Goal: Information Seeking & Learning: Learn about a topic

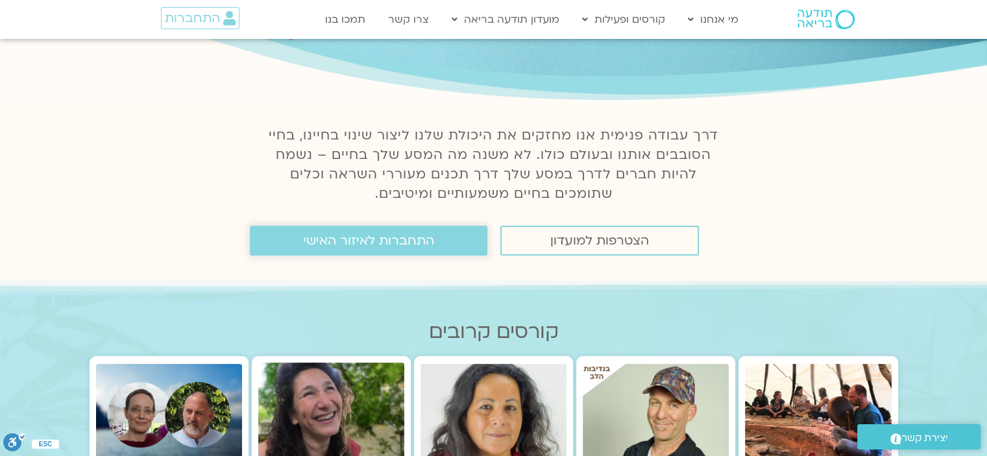
scroll to position [195, 0]
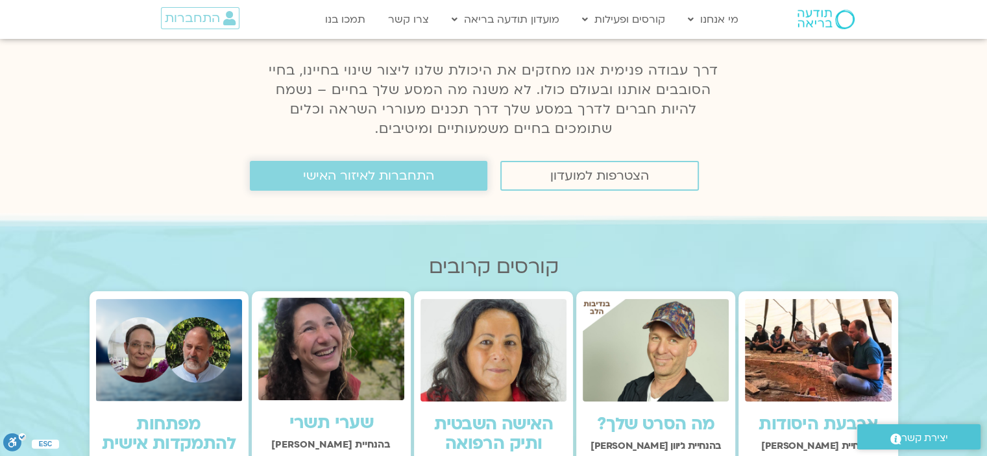
click at [366, 182] on span "התחברות לאיזור האישי" at bounding box center [368, 176] width 131 height 14
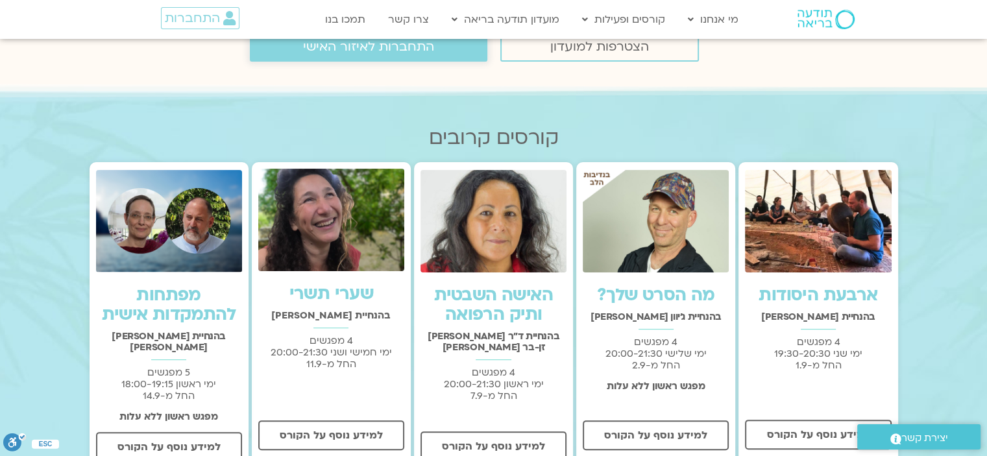
scroll to position [324, 0]
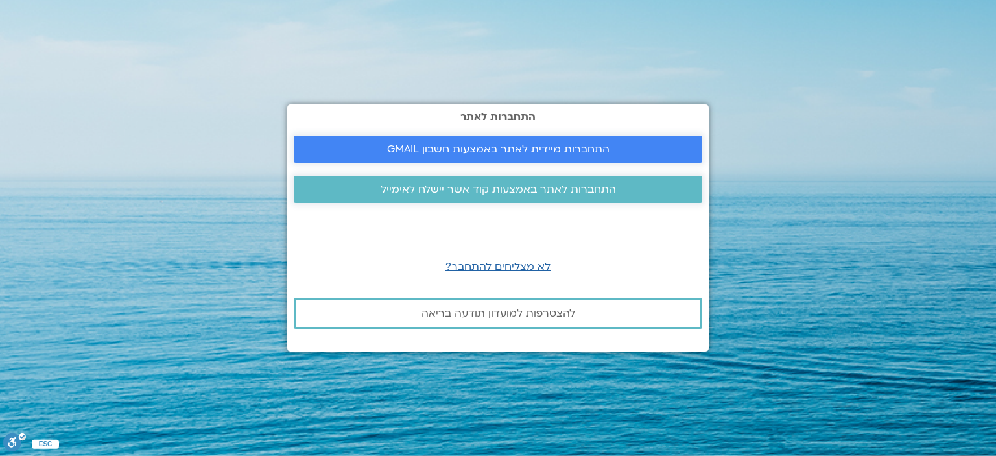
click at [464, 141] on link "התחברות מיידית לאתר באמצעות חשבון GMAIL" at bounding box center [498, 149] width 409 height 27
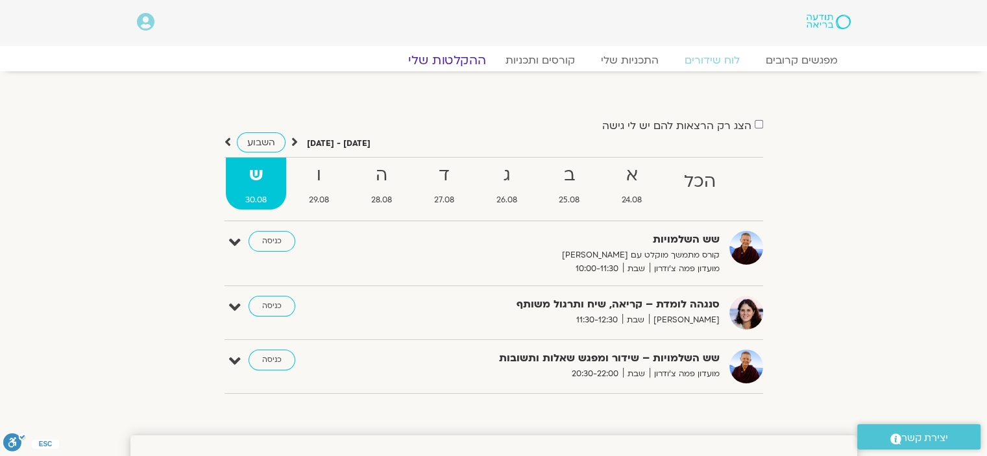
click at [441, 53] on link "ההקלטות שלי" at bounding box center [446, 61] width 109 height 16
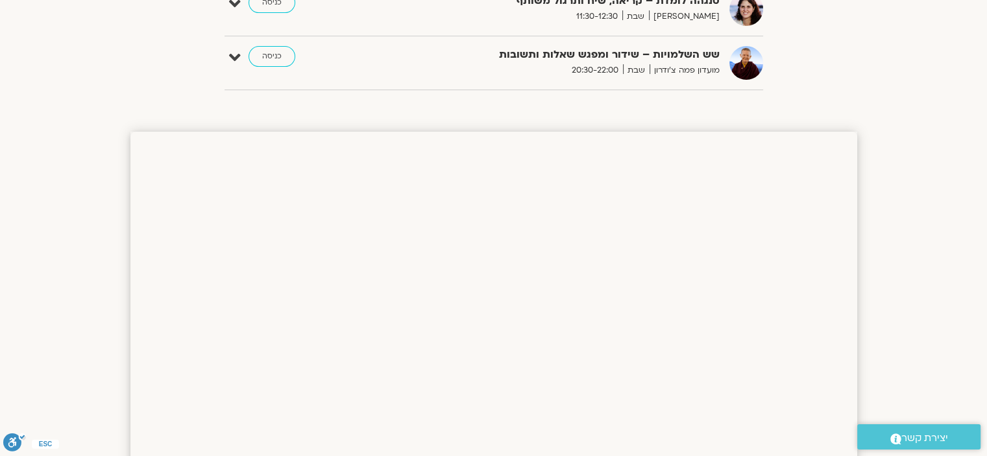
scroll to position [454, 0]
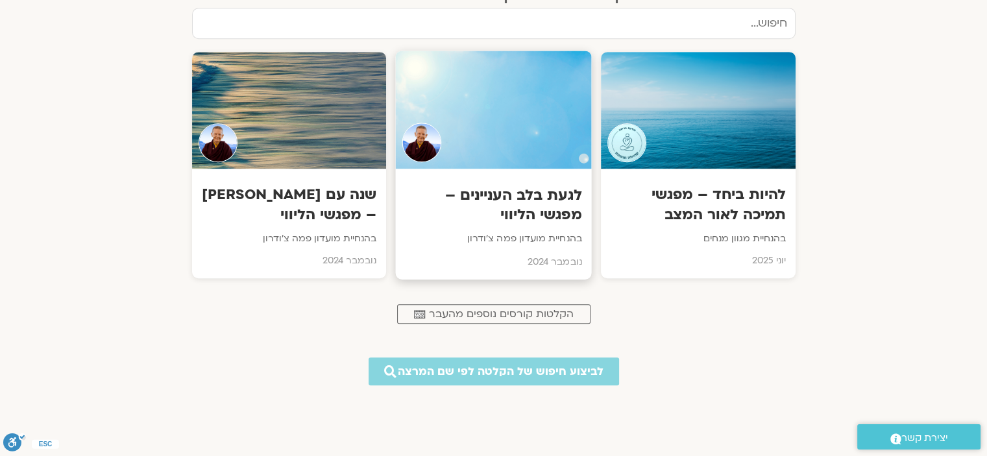
scroll to position [713, 0]
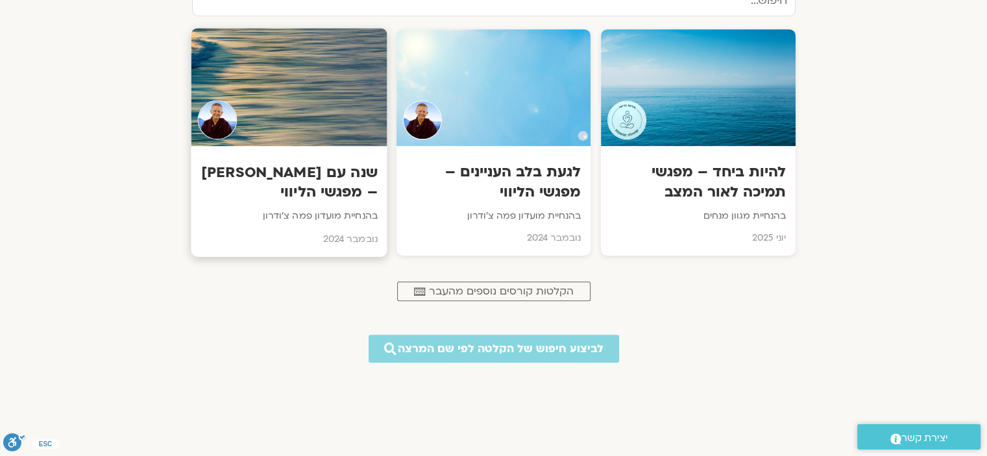
click at [337, 193] on h3 "שנה עם פמה צ'ודרון – מפגשי הליווי" at bounding box center [288, 183] width 176 height 40
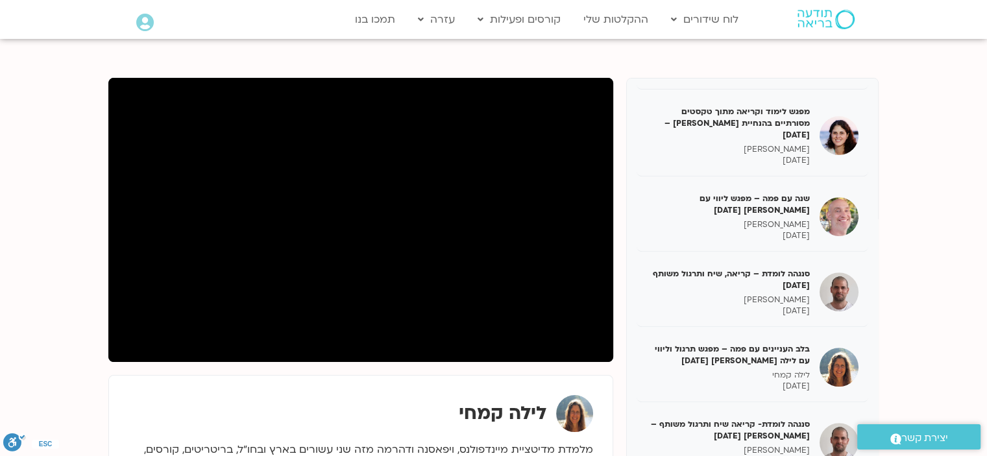
scroll to position [649, 0]
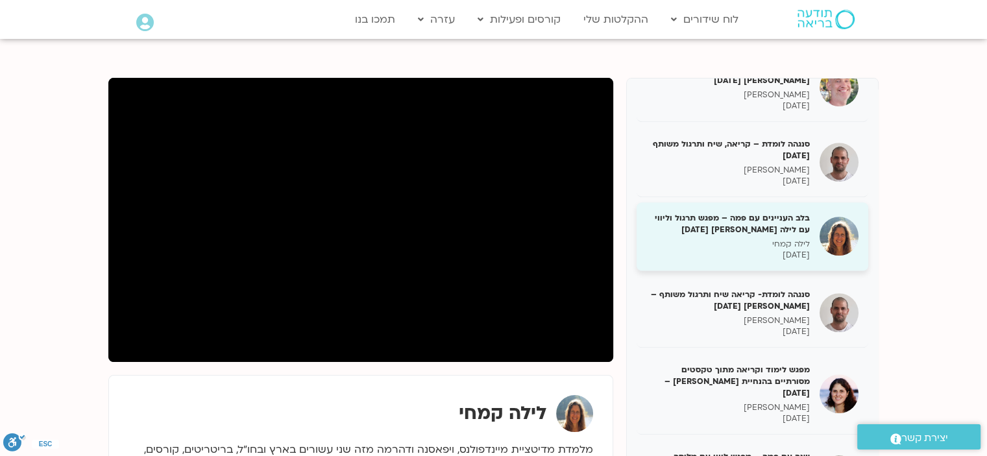
click at [782, 212] on h5 "בלב העניינים עם פמה – מפגש תרגול וליווי עם לילה קמחי 19/11/24" at bounding box center [727, 223] width 163 height 23
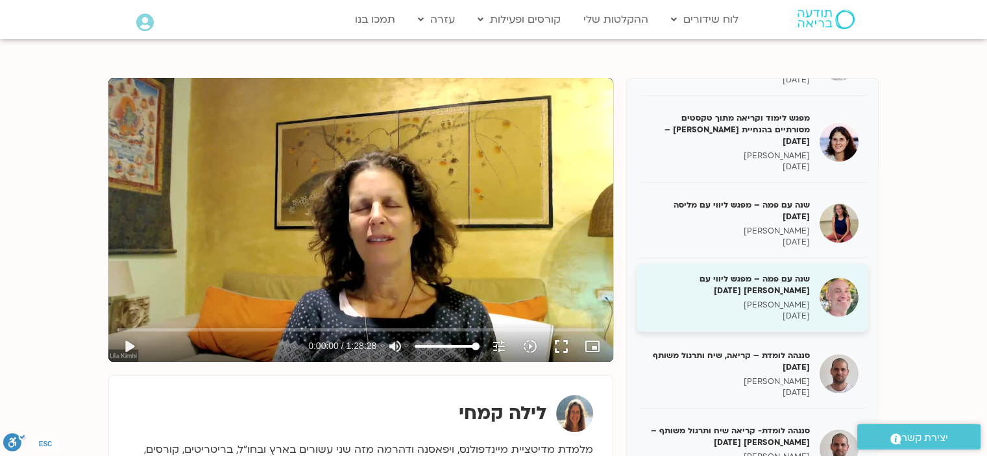
scroll to position [908, 0]
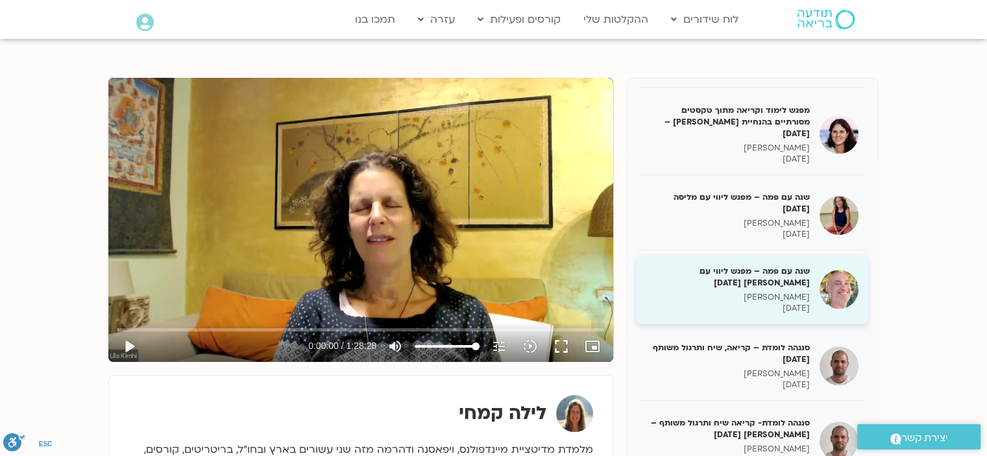
click at [780, 265] on h5 "שנה עם פמה – מפגש ליווי עם רון 24/11/24" at bounding box center [727, 276] width 163 height 23
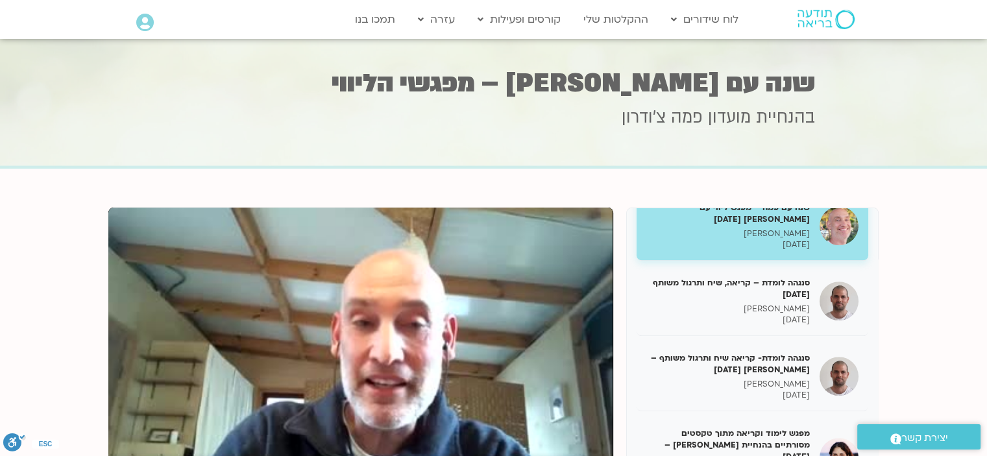
click at [141, 25] on icon at bounding box center [145, 23] width 18 height 18
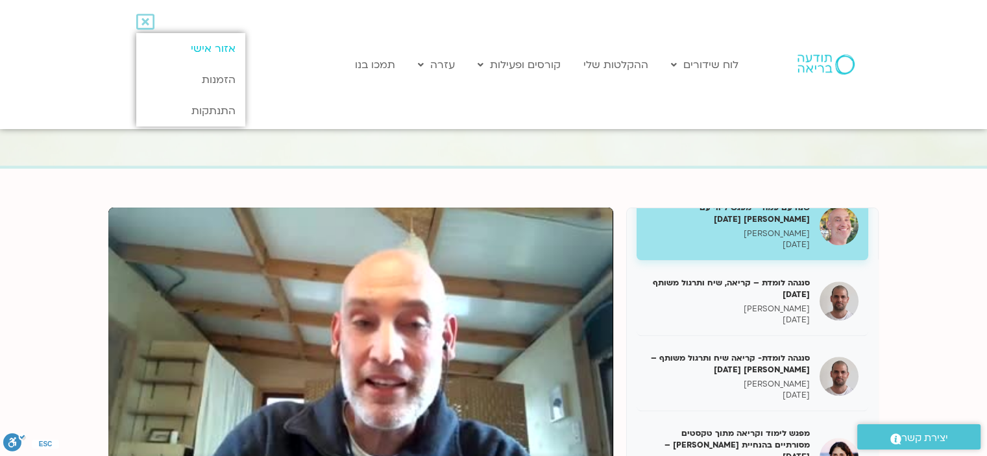
click at [213, 47] on link "אזור אישי" at bounding box center [190, 48] width 108 height 31
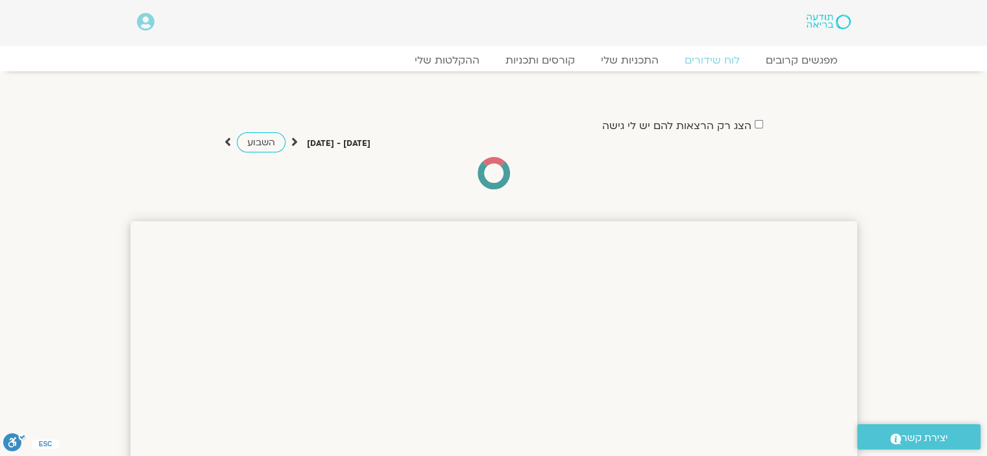
click at [685, 124] on label "הצג רק הרצאות להם יש לי גישה" at bounding box center [676, 126] width 149 height 12
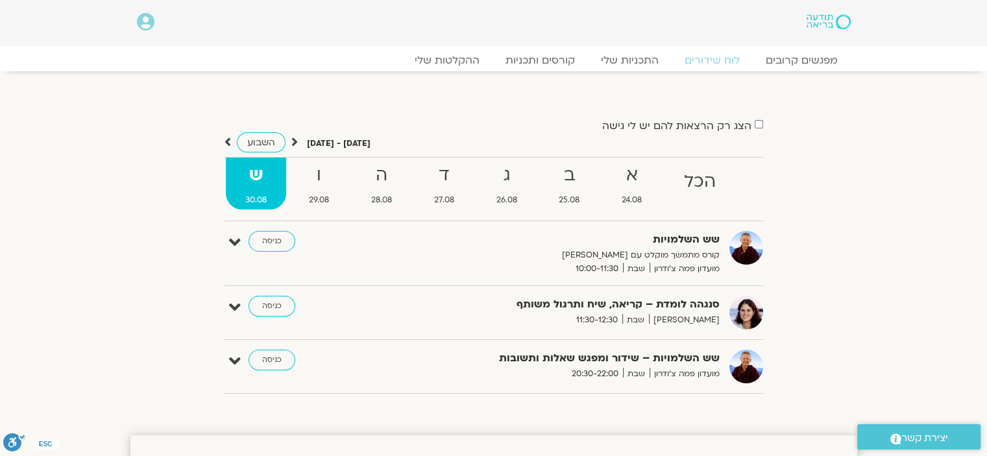
drag, startPoint x: 151, startPoint y: 27, endPoint x: 160, endPoint y: 33, distance: 10.8
click at [138, 21] on icon at bounding box center [146, 22] width 18 height 18
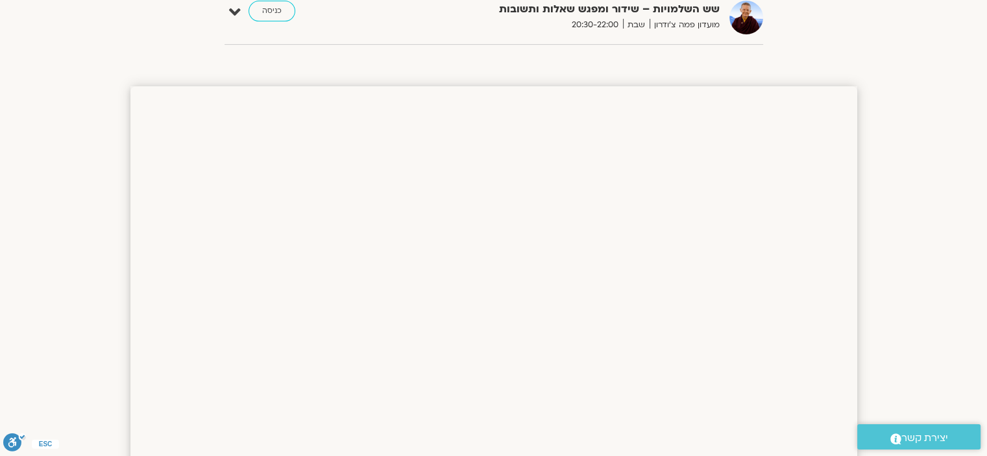
scroll to position [130, 0]
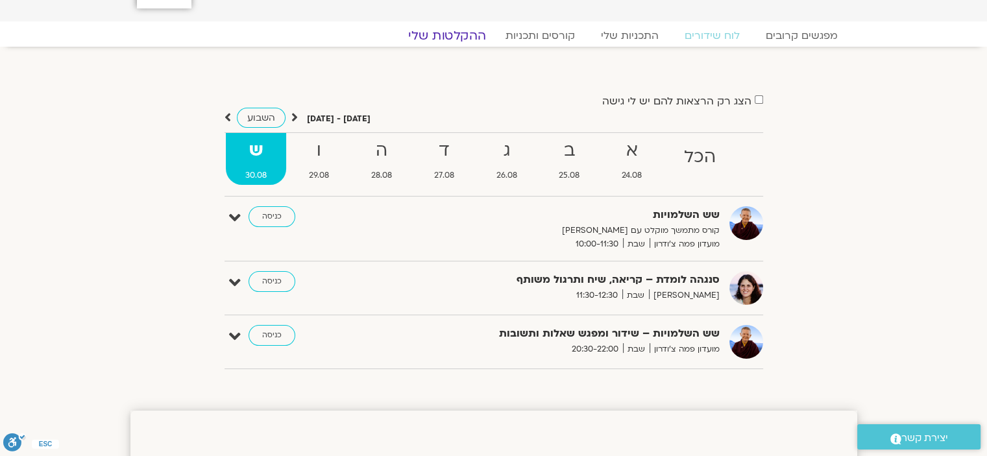
click at [452, 34] on link "ההקלטות שלי" at bounding box center [446, 36] width 109 height 16
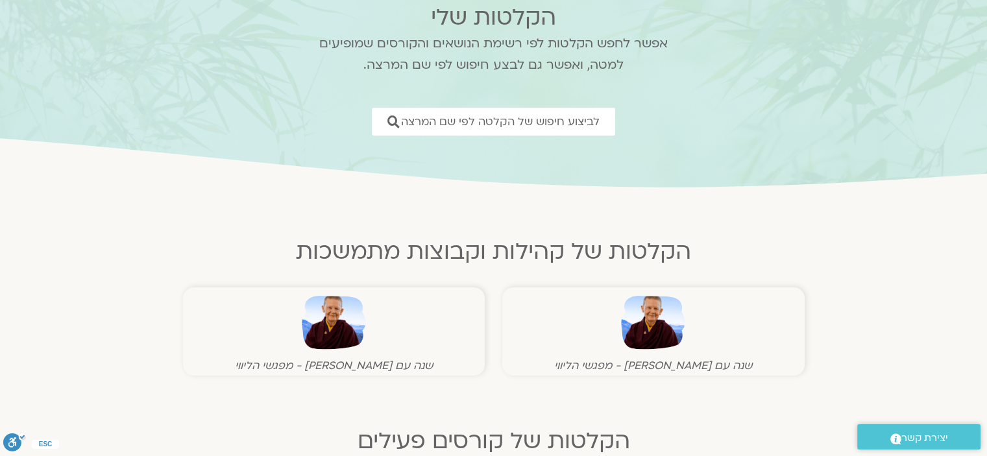
scroll to position [195, 0]
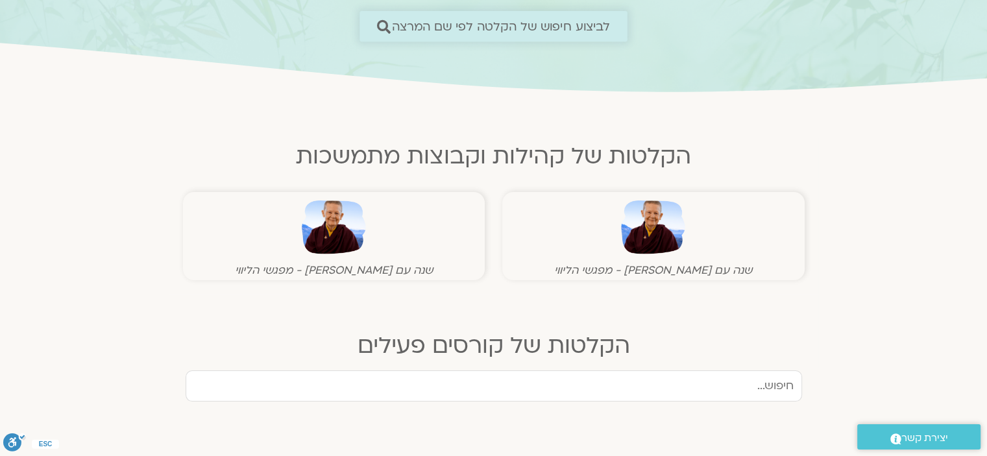
click at [483, 23] on span "לביצוע חיפוש של הקלטה לפי שם המרצה" at bounding box center [501, 26] width 219 height 14
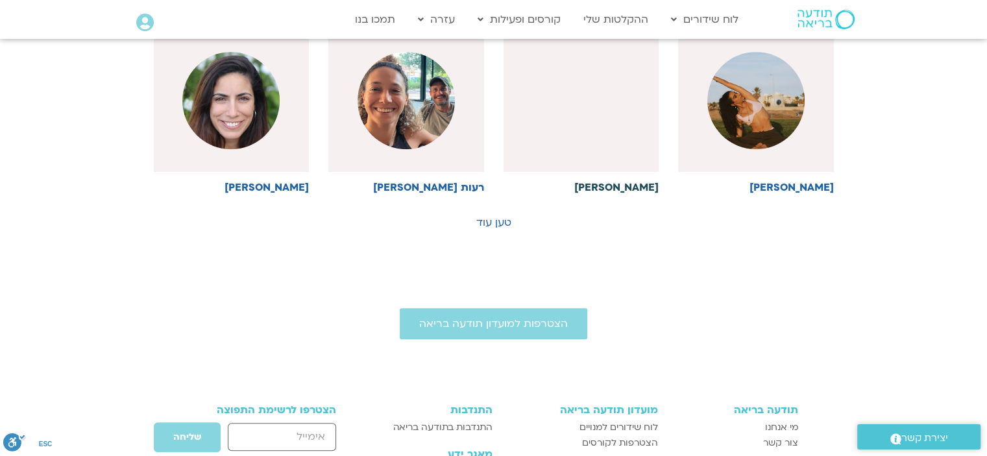
scroll to position [778, 0]
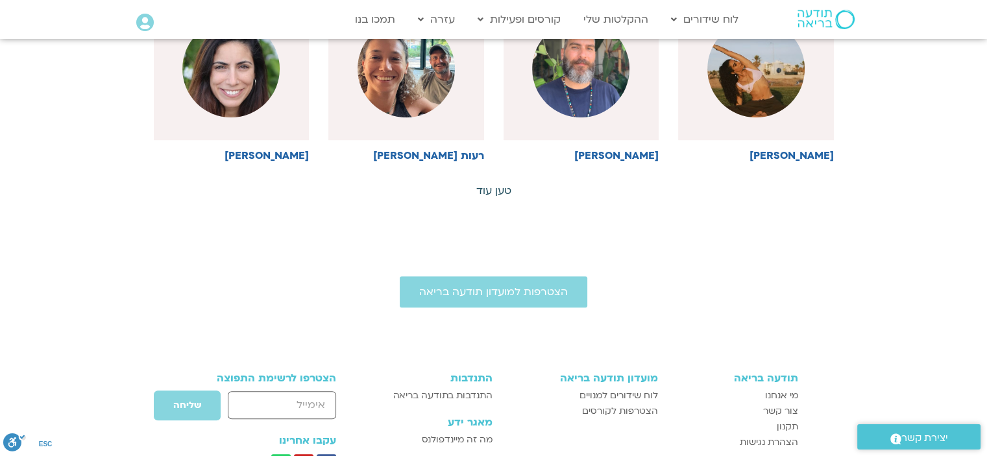
click at [484, 189] on link "טען עוד" at bounding box center [493, 191] width 35 height 14
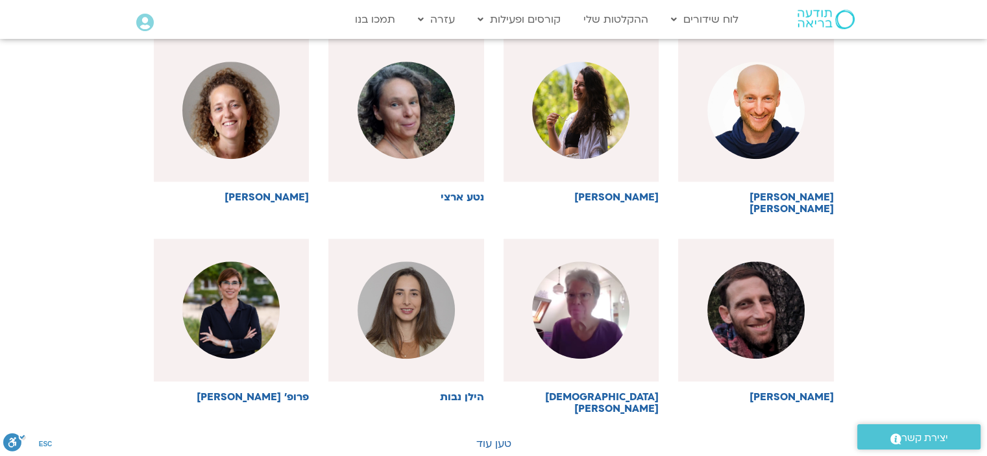
scroll to position [1221, 0]
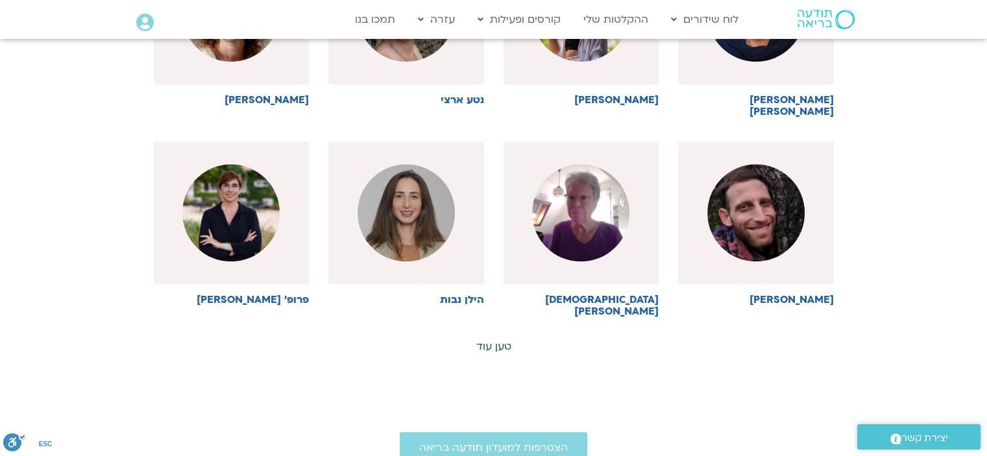
click at [490, 339] on link "טען עוד" at bounding box center [493, 346] width 35 height 14
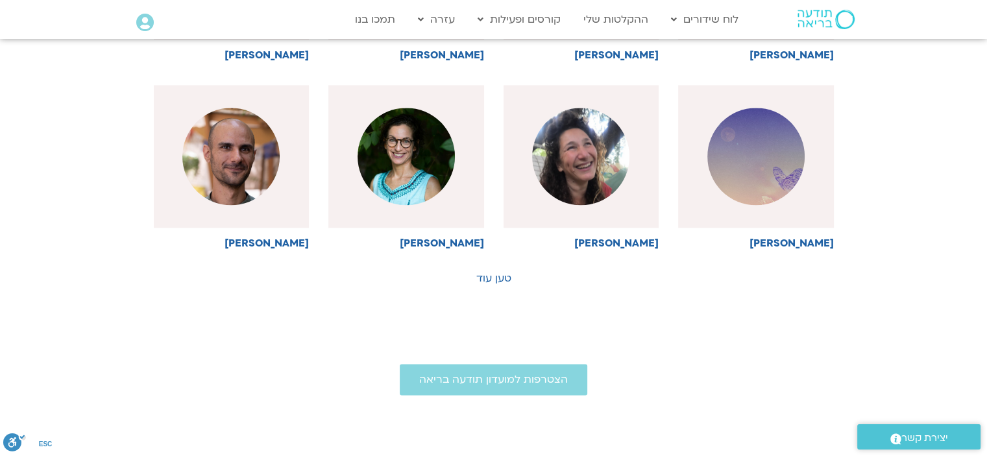
scroll to position [1740, 0]
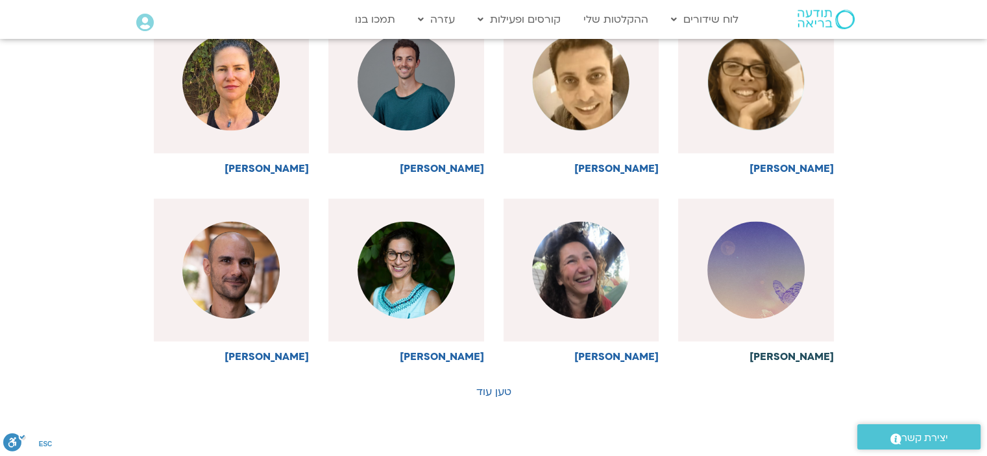
drag, startPoint x: 755, startPoint y: 241, endPoint x: 799, endPoint y: 254, distance: 46.0
click at [755, 242] on img at bounding box center [755, 269] width 97 height 97
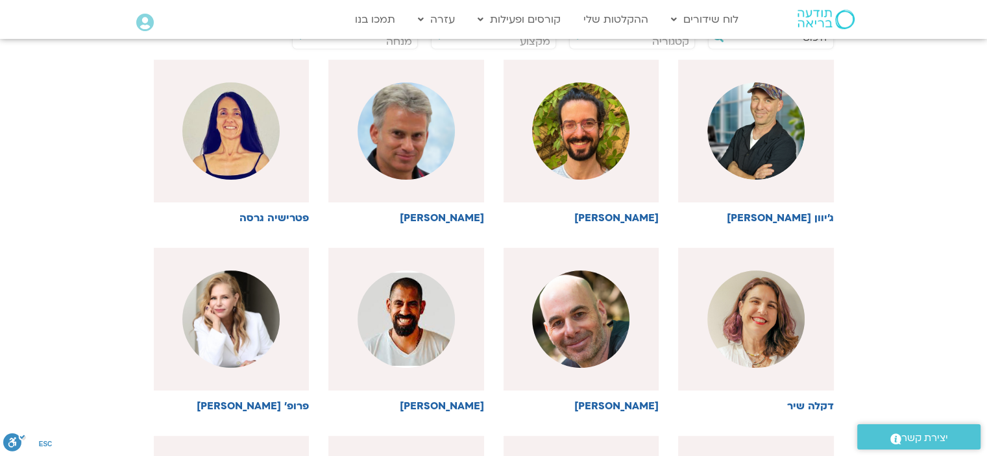
scroll to position [258, 0]
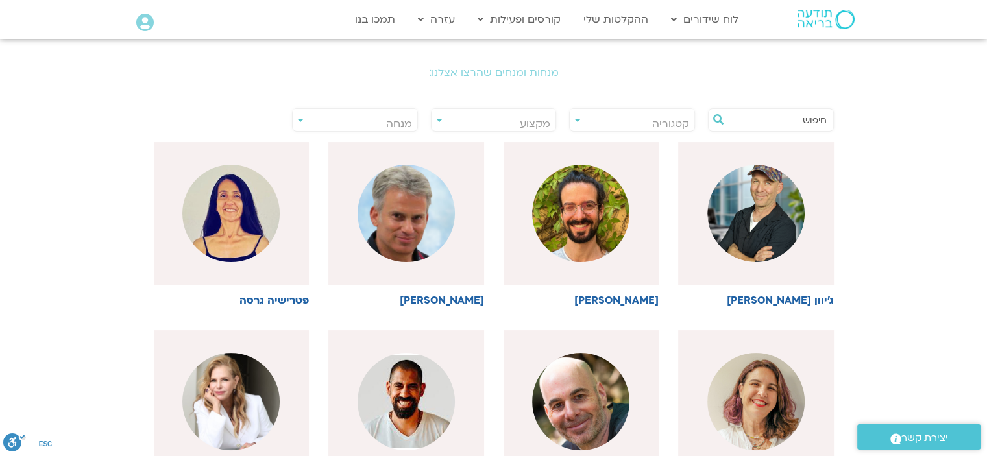
click at [763, 125] on input "text" at bounding box center [777, 120] width 99 height 22
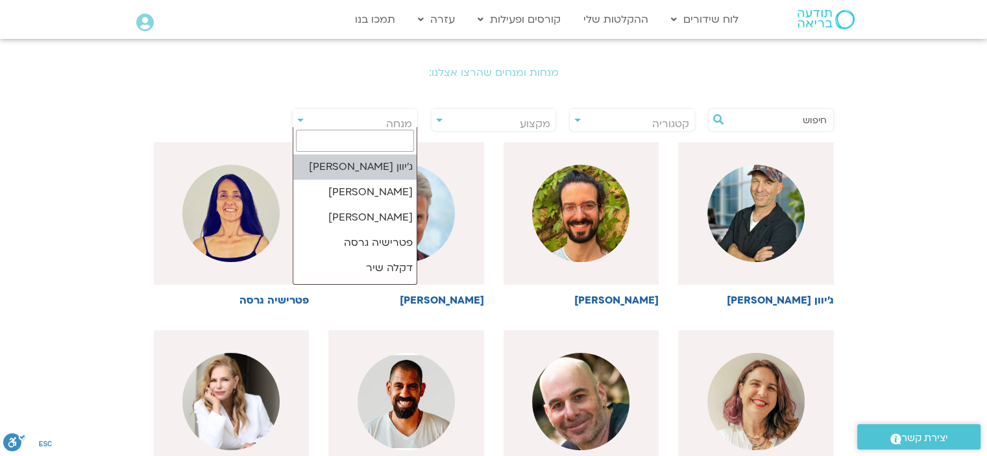
click at [355, 125] on span "מנחה" at bounding box center [355, 124] width 125 height 30
type input "אלון"
select select "*****"
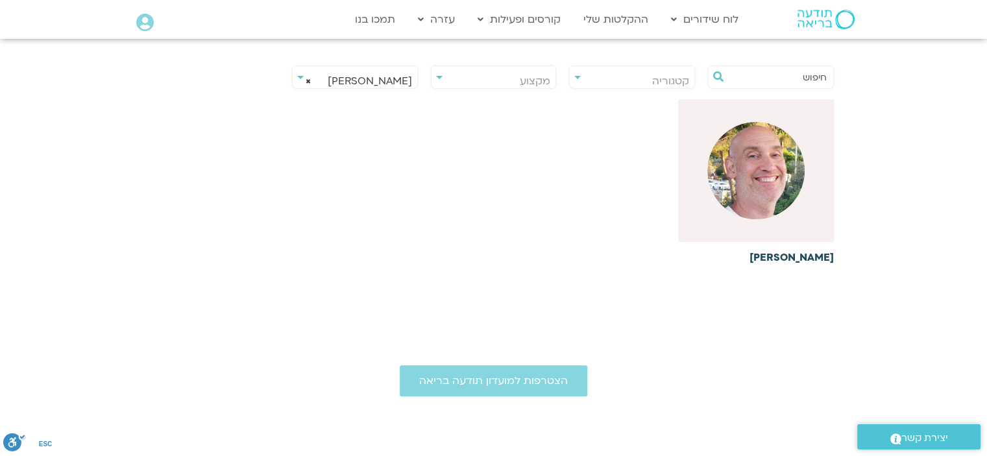
scroll to position [322, 0]
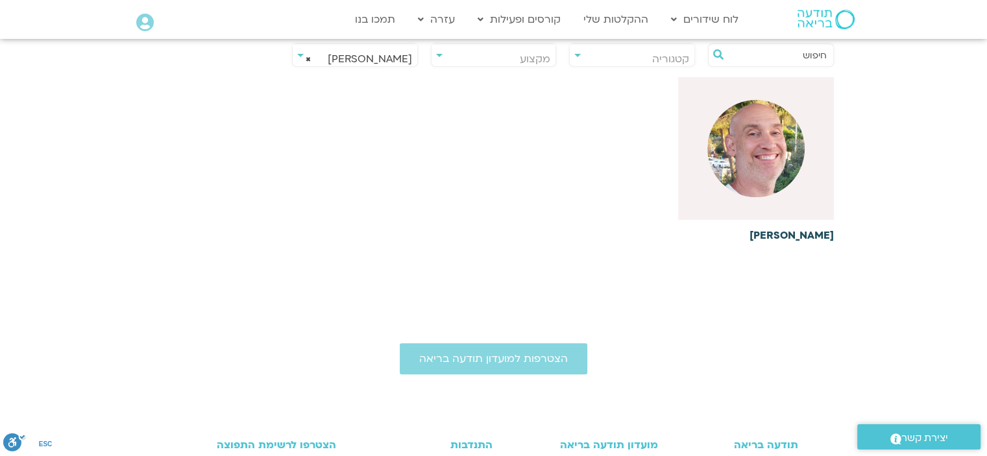
click at [768, 175] on img at bounding box center [755, 148] width 97 height 97
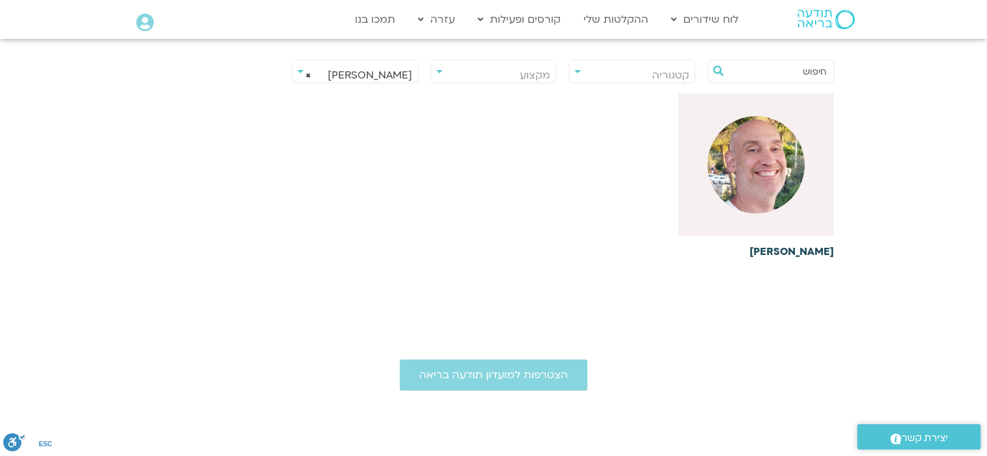
scroll to position [128, 0]
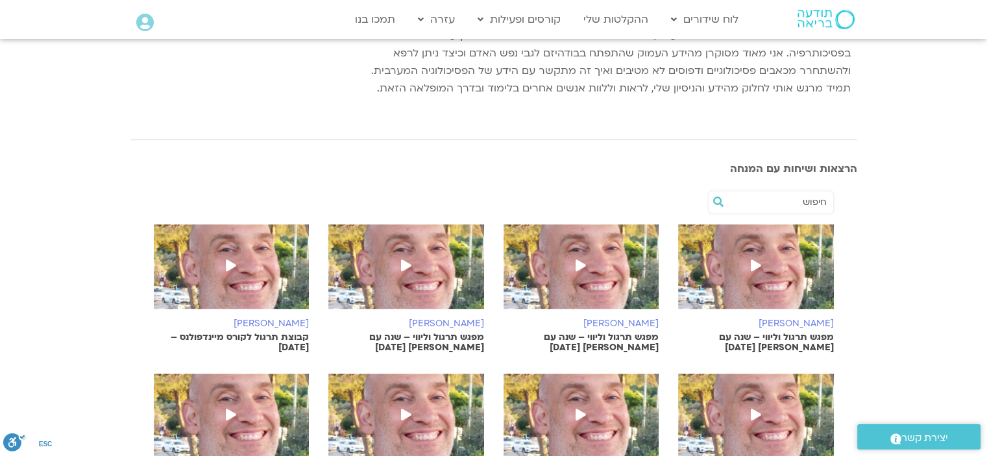
scroll to position [454, 0]
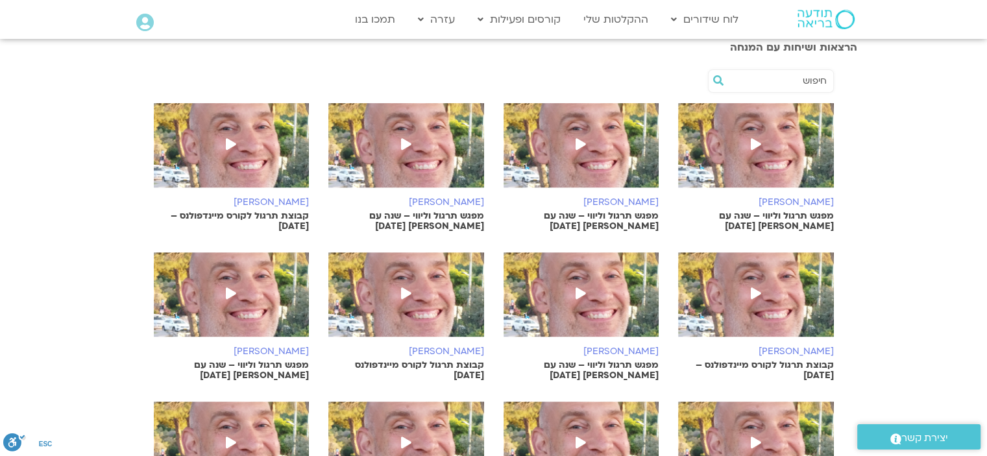
click at [405, 142] on icon at bounding box center [406, 144] width 10 height 12
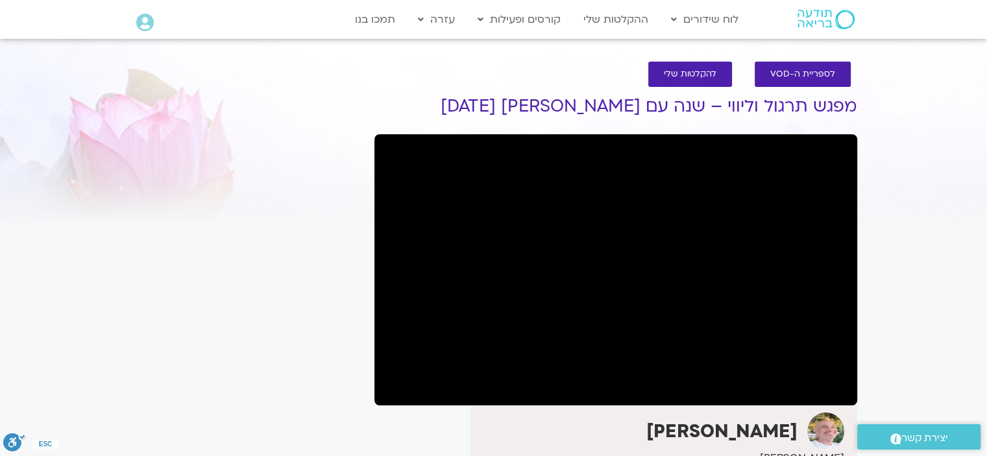
click at [899, 276] on section "לספריית ה-VOD להקלטות שלי מפגש תרגול וליווי – שנה עם [PERSON_NAME] [DATE] [PERS…" at bounding box center [493, 424] width 987 height 751
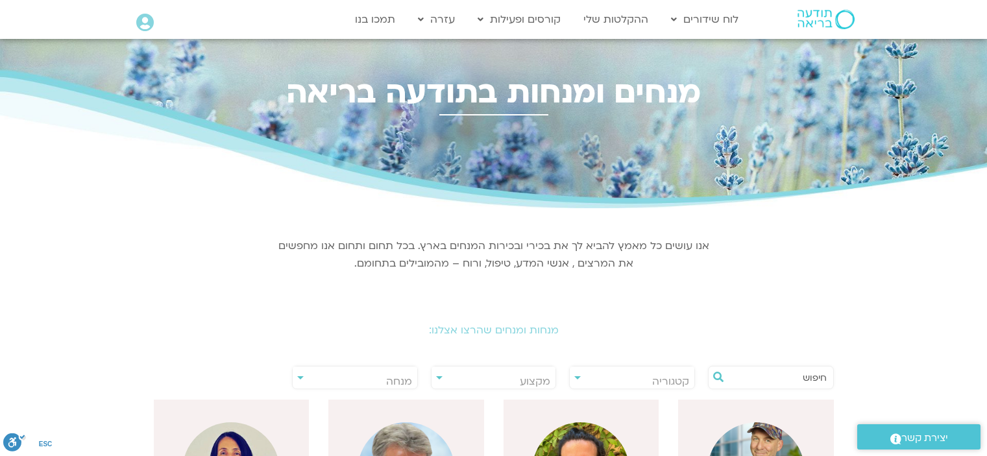
select select "*****"
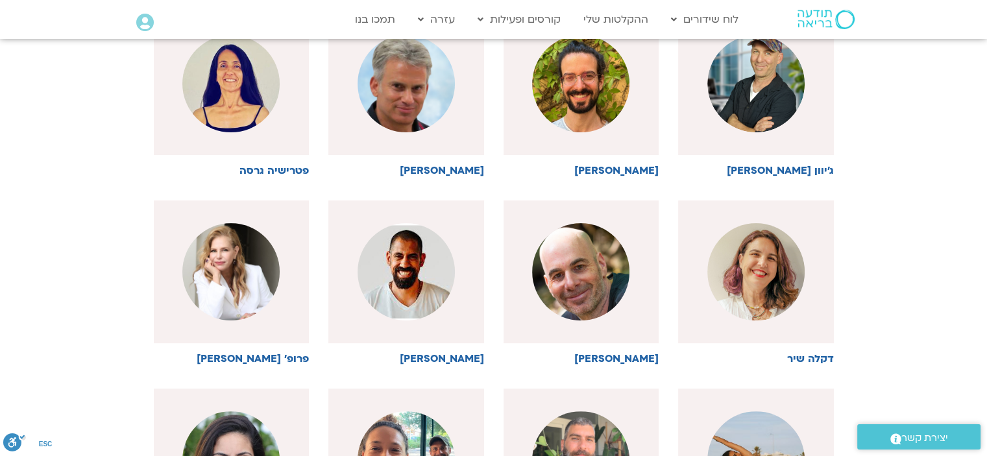
scroll to position [128, 0]
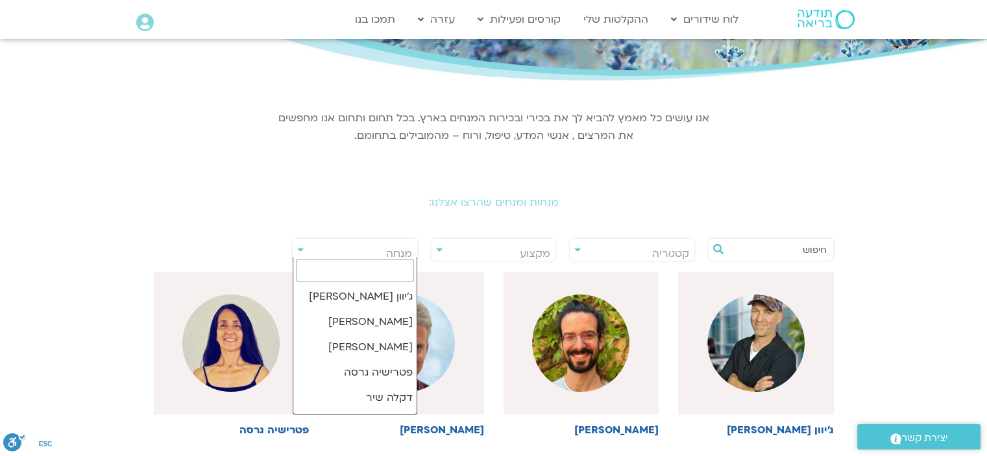
drag, startPoint x: 361, startPoint y: 265, endPoint x: 361, endPoint y: 248, distance: 16.9
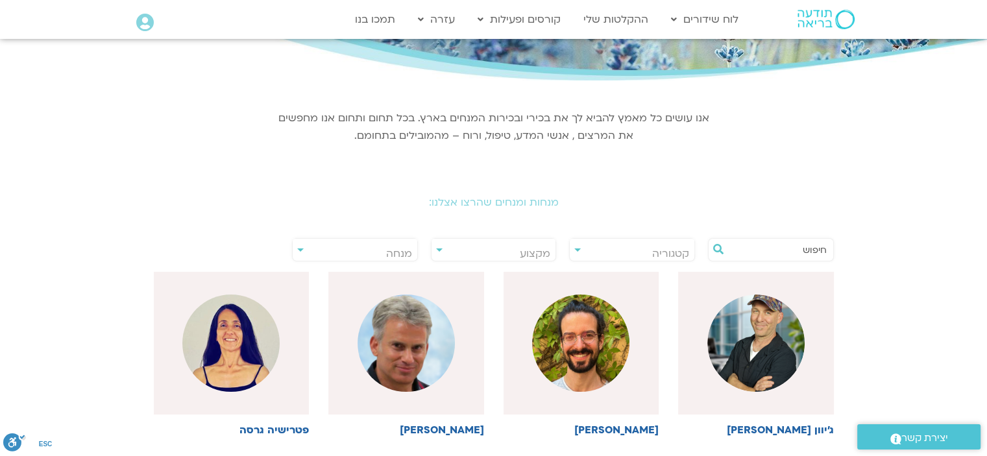
click at [360, 248] on span "מנחה" at bounding box center [355, 254] width 125 height 30
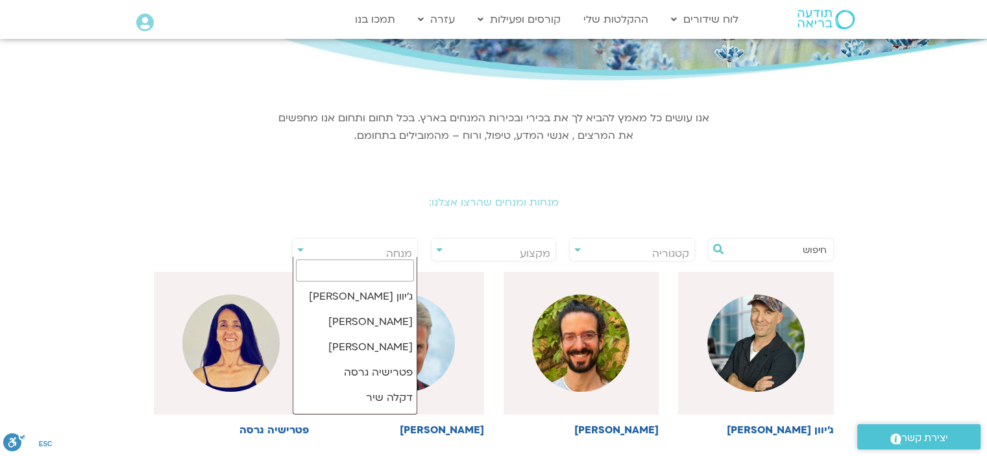
click at [360, 248] on span "מנחה" at bounding box center [355, 254] width 125 height 30
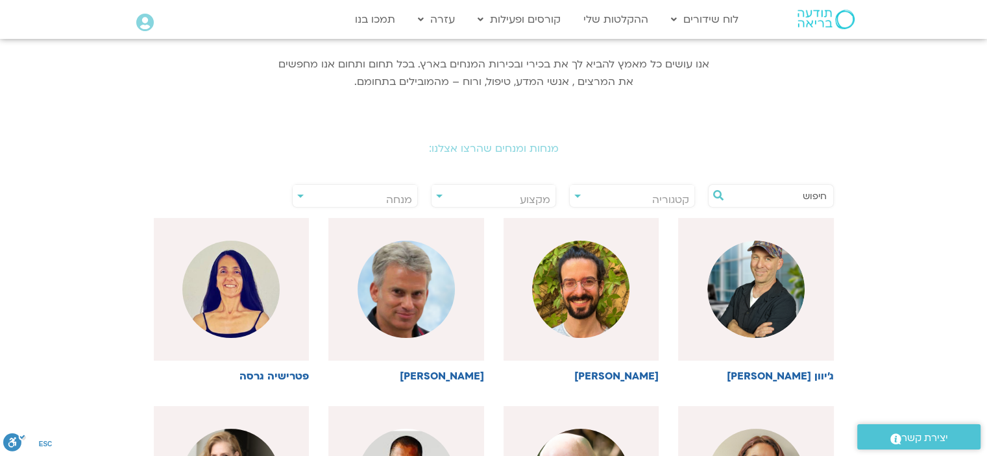
scroll to position [63, 0]
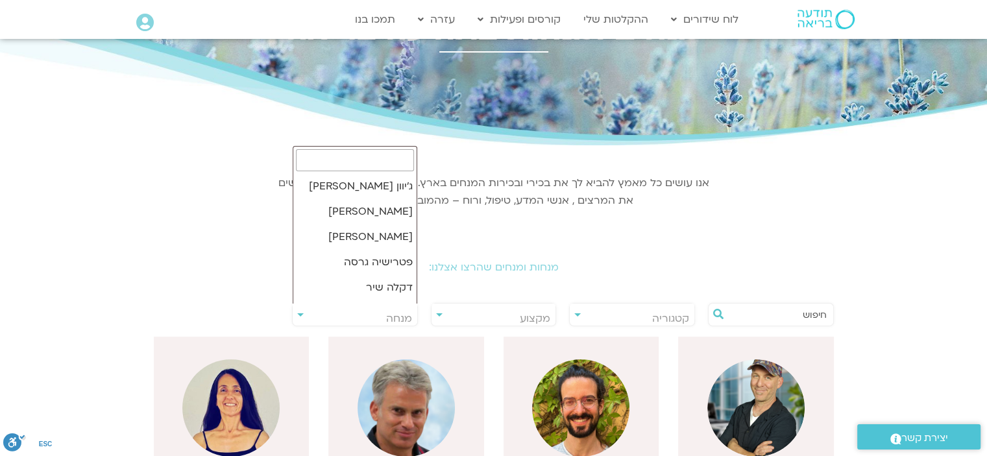
click at [362, 315] on span "מנחה" at bounding box center [355, 319] width 125 height 30
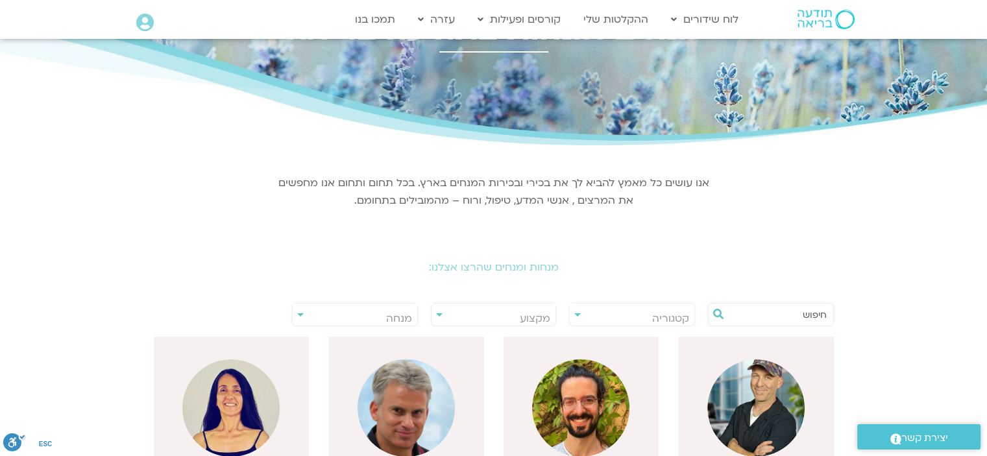
click at [357, 316] on span "מנחה" at bounding box center [355, 319] width 125 height 30
click at [398, 211] on div "אנו עושים כל מאמץ להביא לך את בכירי ובכירות המנחים בארץ. בכל תחום ותחום אנו מחפ…" at bounding box center [493, 190] width 435 height 64
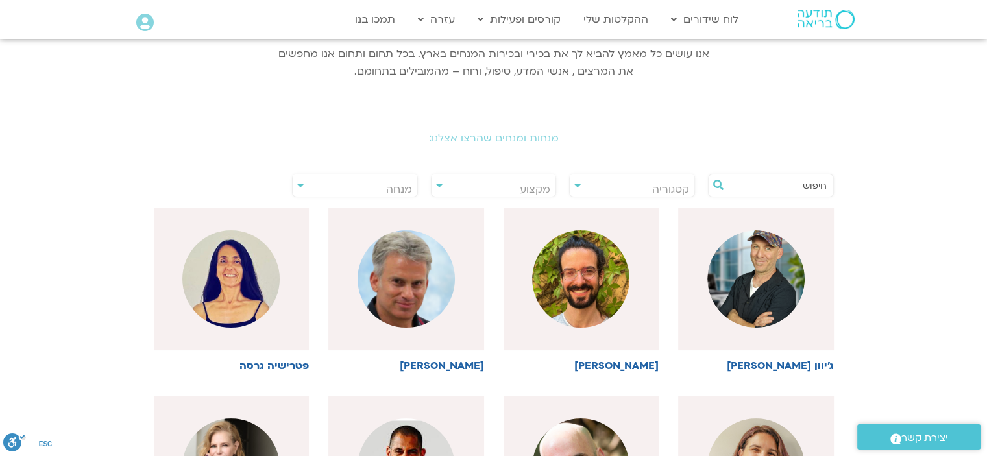
scroll to position [193, 0]
click at [391, 179] on span "מנחה" at bounding box center [355, 189] width 125 height 30
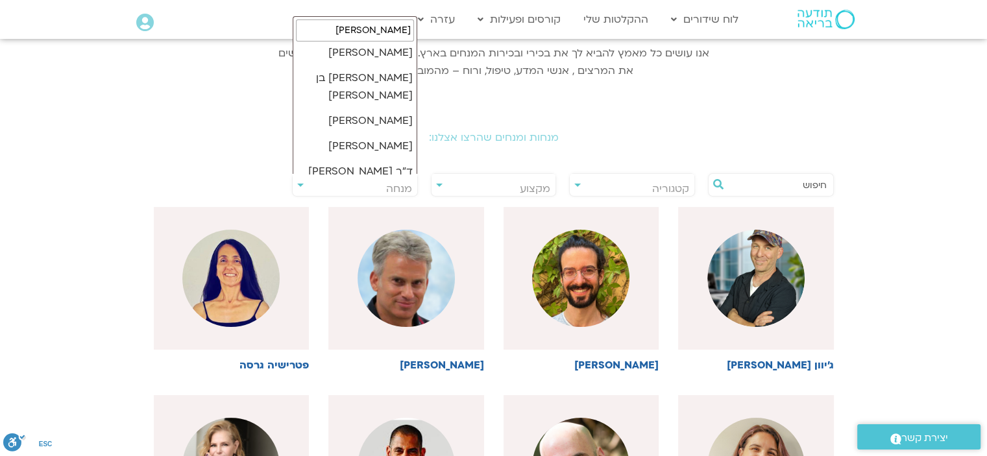
scroll to position [25, 0]
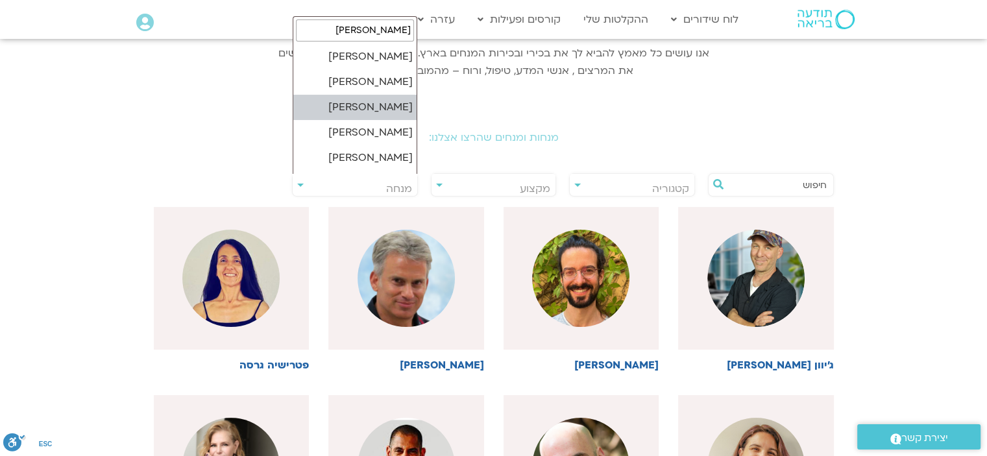
type input "[PERSON_NAME]"
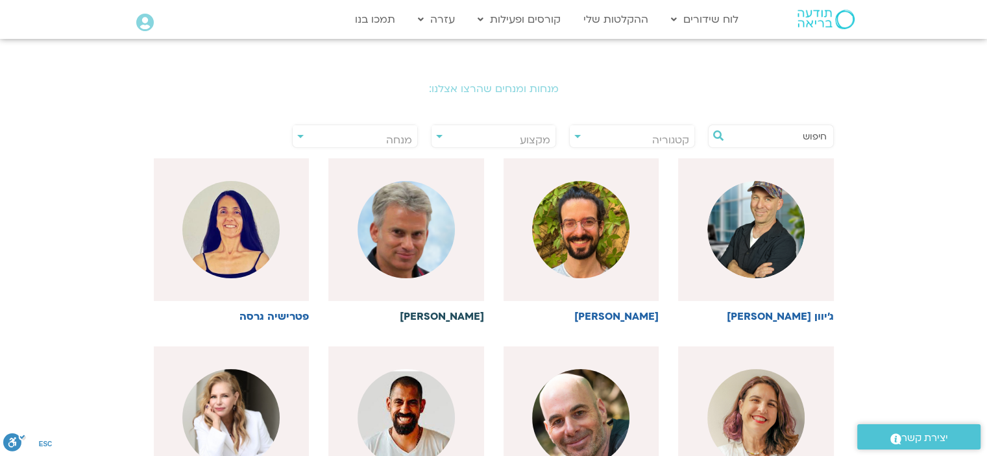
scroll to position [63, 0]
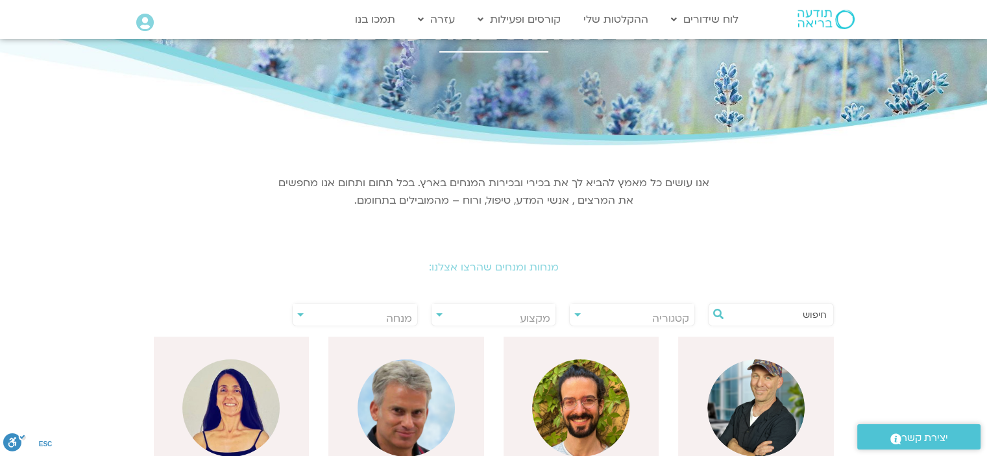
click at [758, 313] on input "text" at bounding box center [777, 315] width 99 height 22
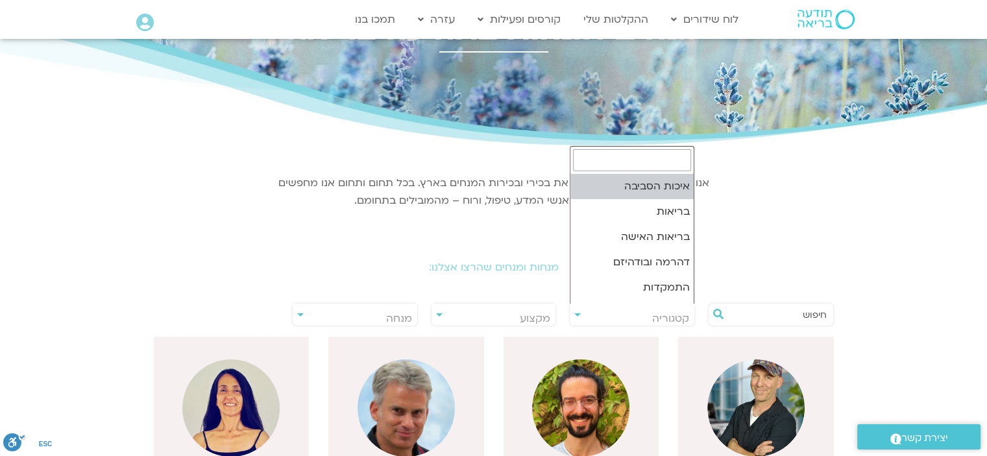
click at [584, 306] on span "קטגוריה" at bounding box center [631, 319] width 125 height 30
click at [494, 312] on span "מקצוע" at bounding box center [493, 319] width 125 height 30
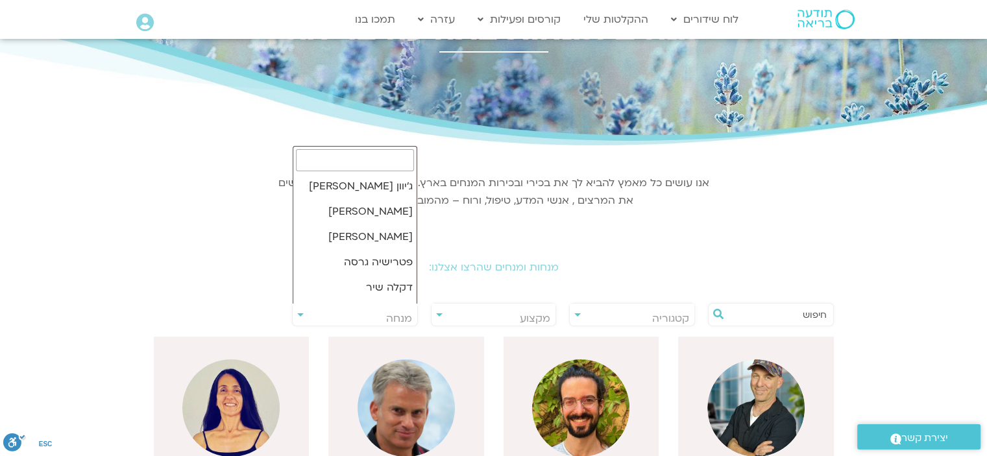
click at [342, 311] on span "מנחה" at bounding box center [355, 319] width 125 height 30
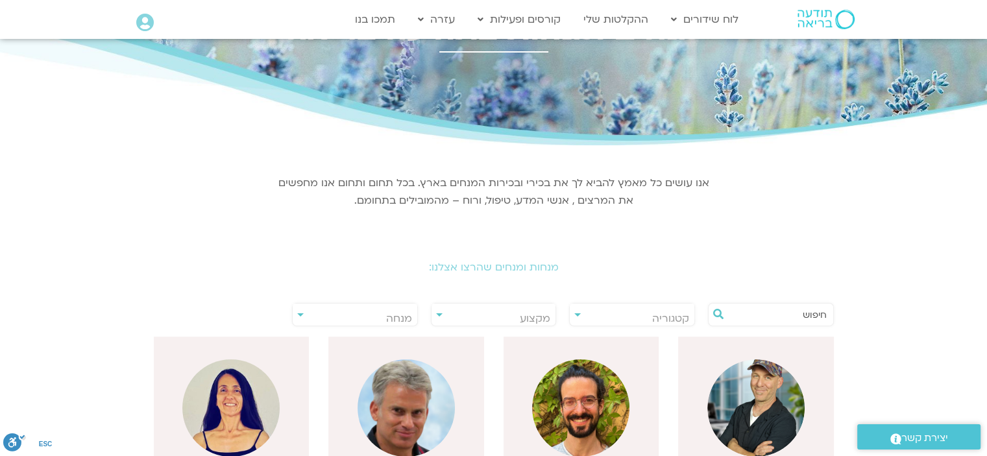
click at [154, 178] on section "אנו עושים כל מאמץ להביא לך את בכירי ובכירות המנחים בארץ. בכל תחום ותחום אנו מחפ…" at bounding box center [493, 190] width 726 height 77
drag, startPoint x: 154, startPoint y: 178, endPoint x: 215, endPoint y: 170, distance: 60.9
click at [214, 166] on section "אנו עושים כל מאמץ להביא לך את בכירי ובכירות המנחים בארץ. בכל תחום ותחום אנו מחפ…" at bounding box center [493, 190] width 726 height 77
click at [191, 165] on section "אנו עושים כל מאמץ להביא לך את בכירי ובכירות המנחים בארץ. בכל תחום ותחום אנו מחפ…" at bounding box center [493, 190] width 726 height 77
click at [188, 181] on section "אנו עושים כל מאמץ להביא לך את בכירי ובכירות המנחים בארץ. בכל תחום ותחום אנו מחפ…" at bounding box center [493, 190] width 726 height 77
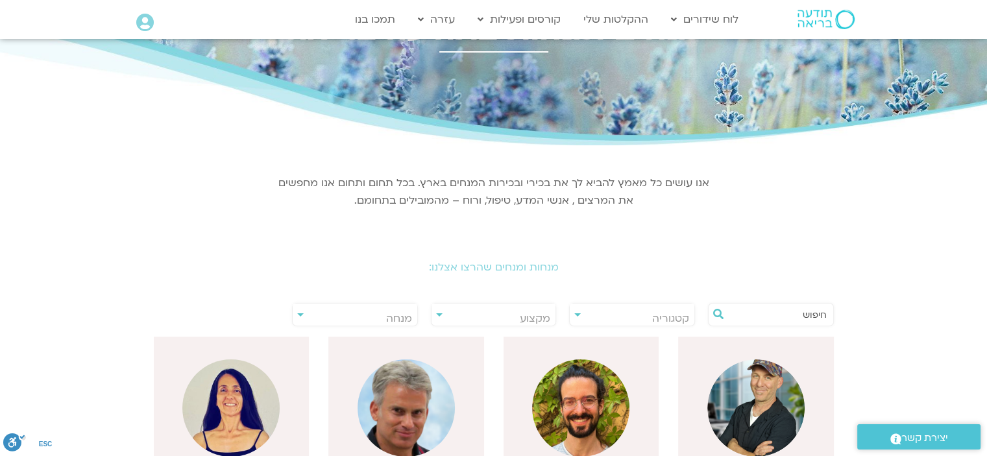
scroll to position [193, 0]
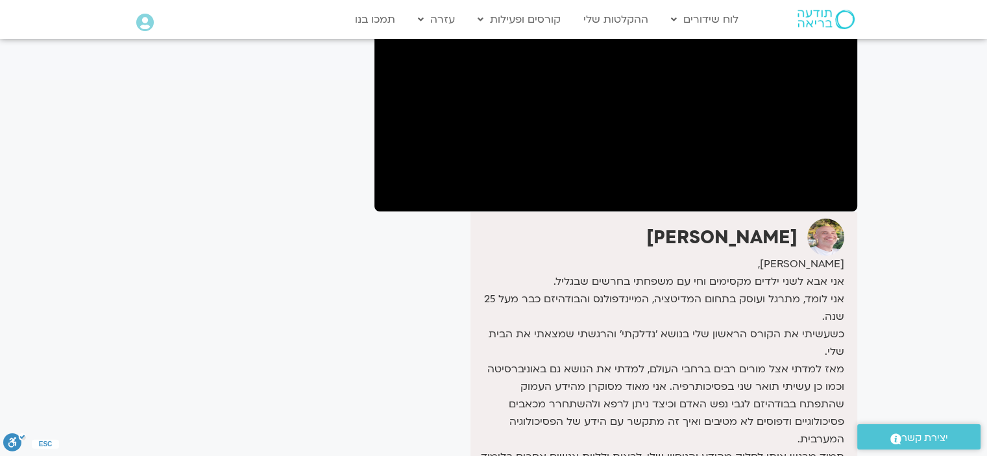
scroll to position [65, 0]
